Goal: Information Seeking & Learning: Learn about a topic

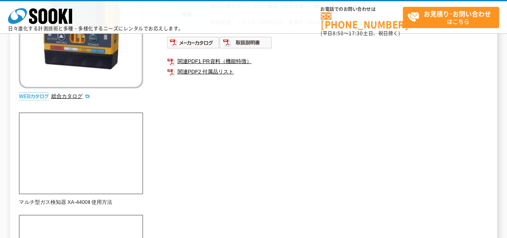
scroll to position [160, 0]
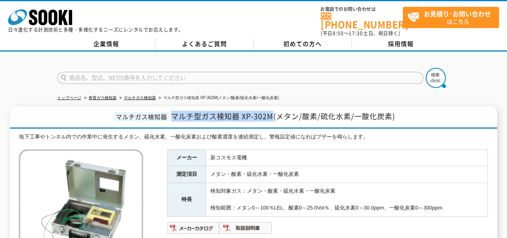
drag, startPoint x: 173, startPoint y: 111, endPoint x: 272, endPoint y: 112, distance: 98.6
click at [272, 112] on span "マルチ型ガス検知器 XP-302M(メタン/酸素/硫化水素/一酸化炭素)" at bounding box center [283, 116] width 224 height 11
copy span "マルチ型ガス検知器 XP-302M"
